Goal: Use online tool/utility: Utilize a website feature to perform a specific function

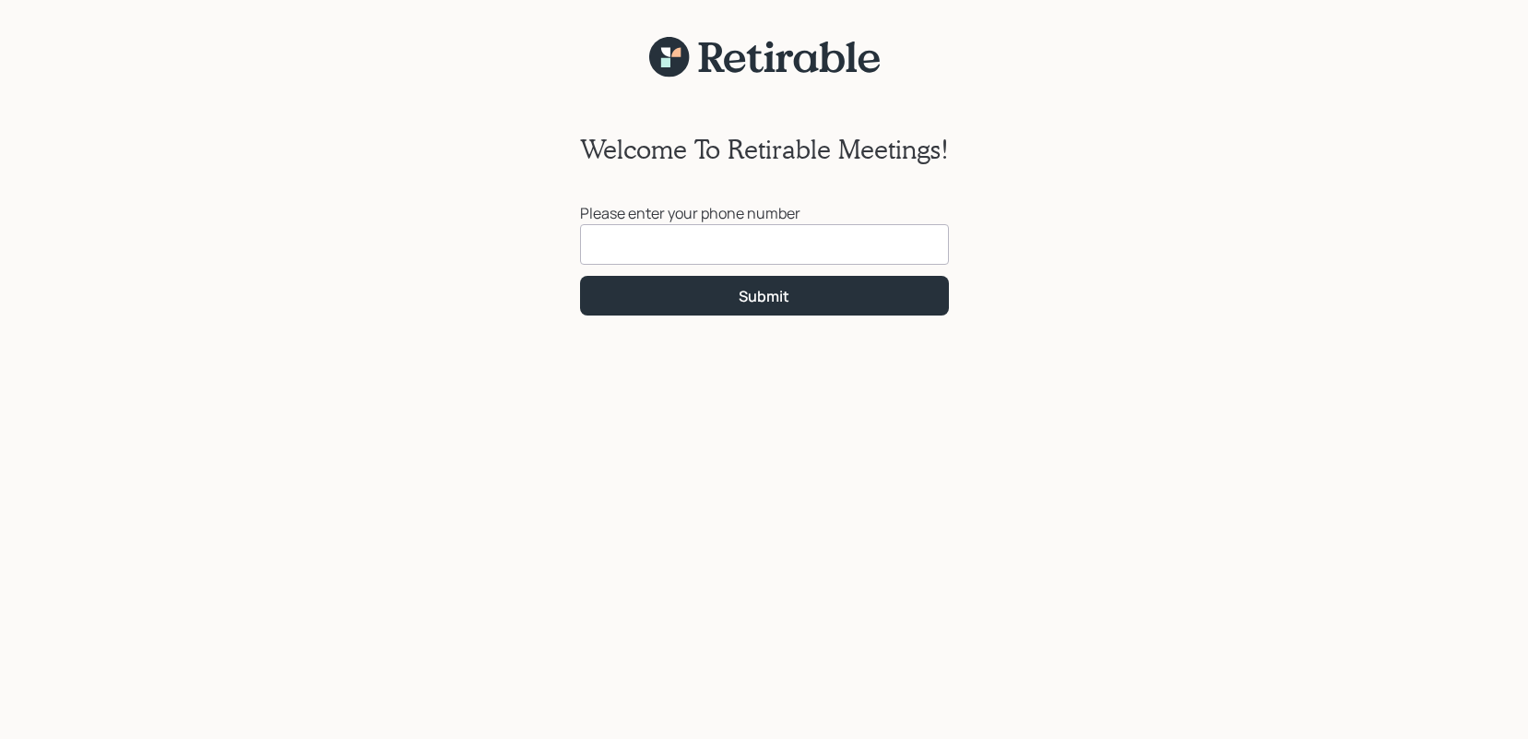
click at [627, 246] on input at bounding box center [764, 244] width 369 height 41
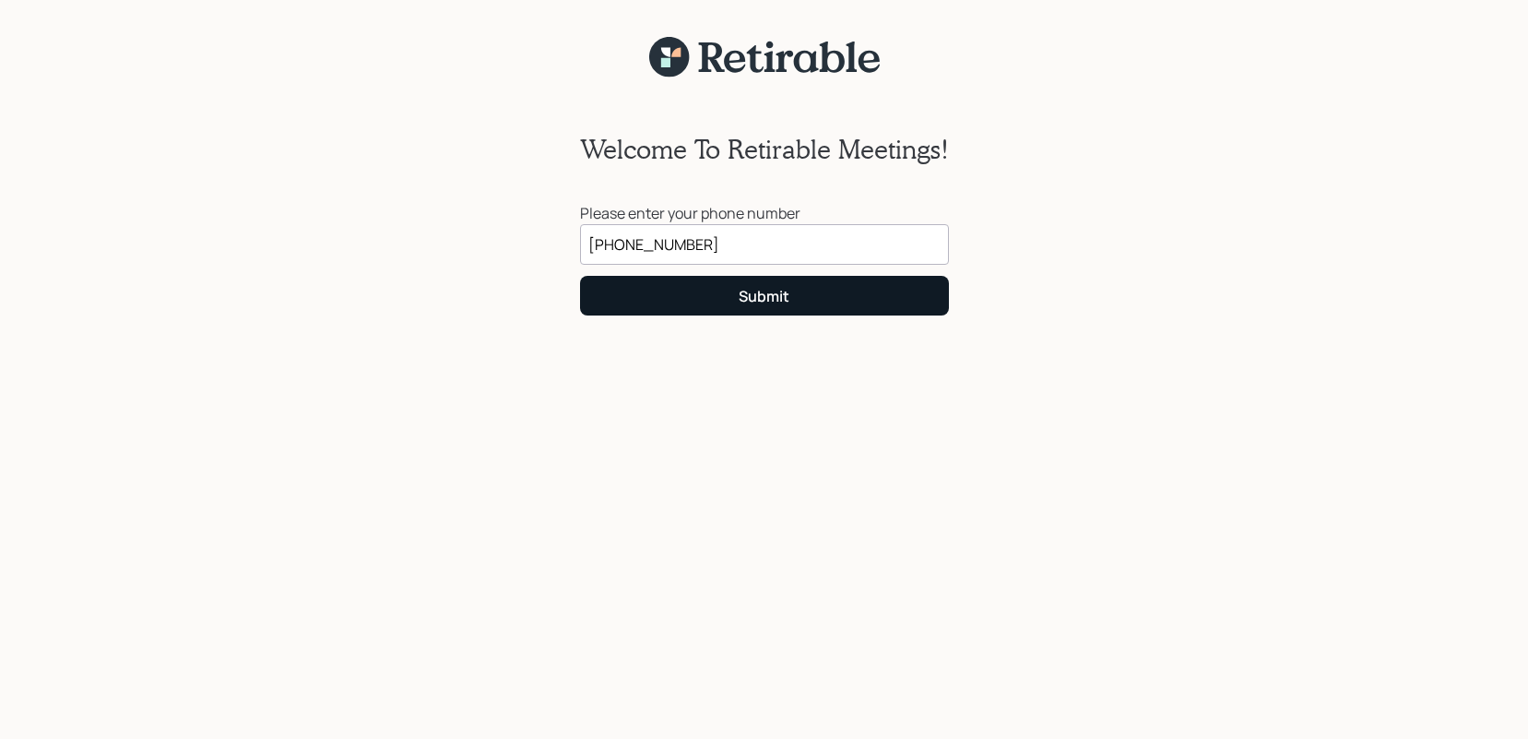
type input "[PHONE_NUMBER]"
click at [792, 293] on button "Submit" at bounding box center [764, 296] width 369 height 40
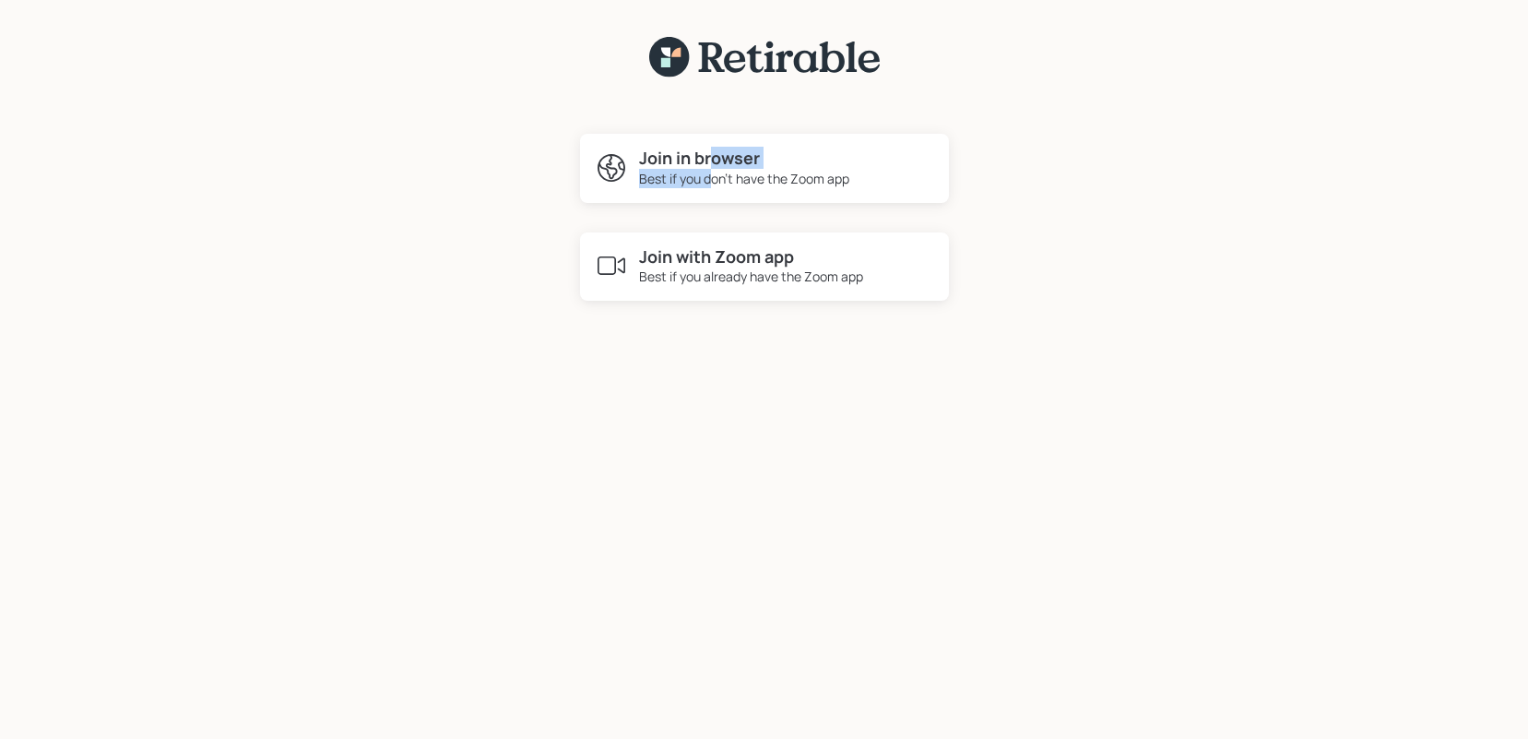
click at [709, 167] on div "Join in browser Best if you don't have the Zoom app" at bounding box center [744, 168] width 210 height 40
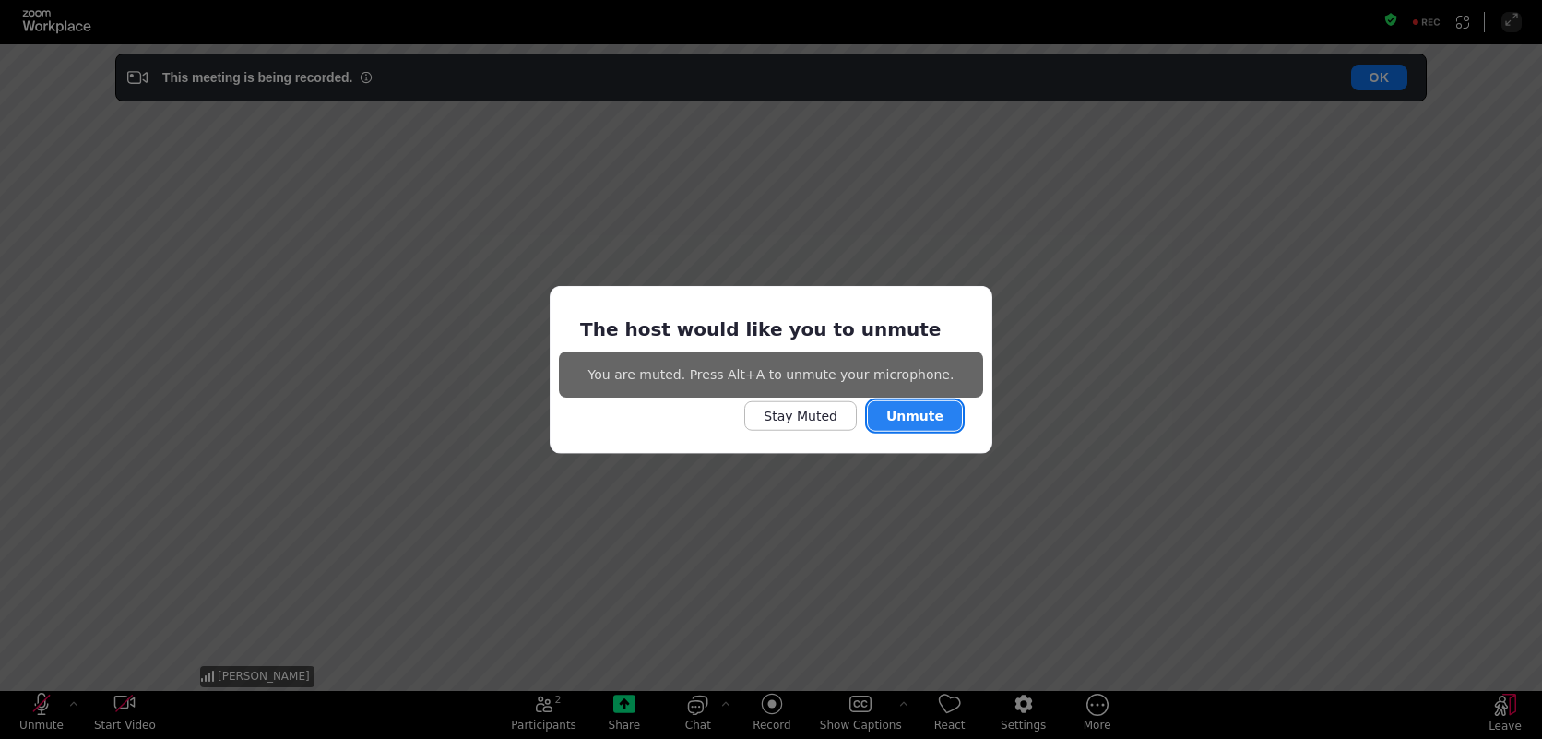
click at [917, 420] on button "Unmute" at bounding box center [915, 416] width 94 height 30
